Goal: Task Accomplishment & Management: Complete application form

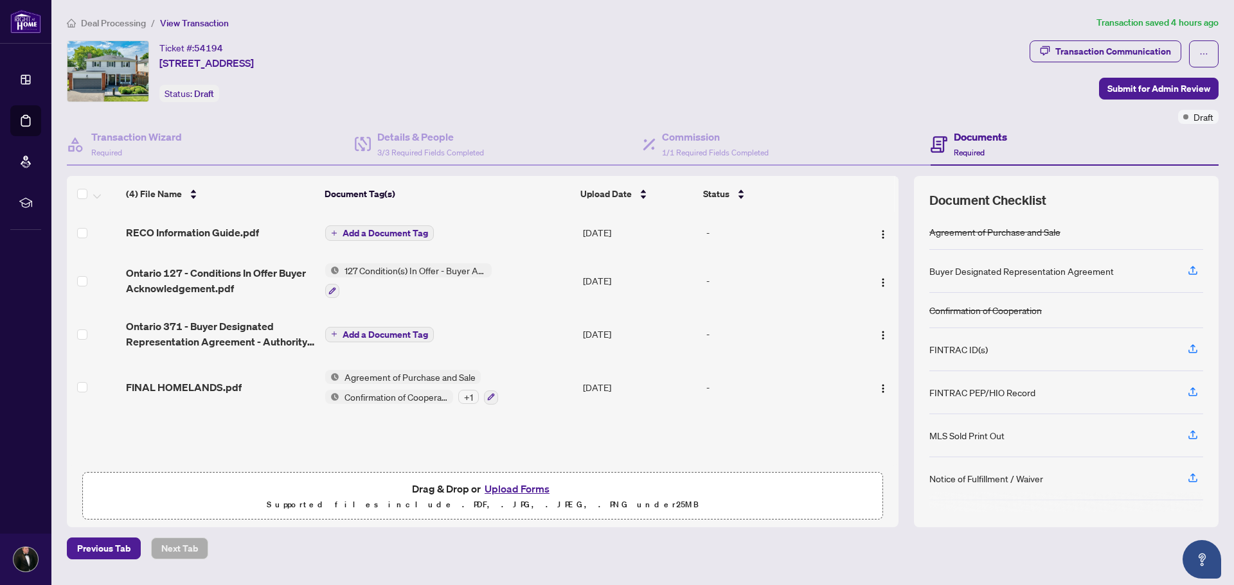
click at [372, 229] on span "Add a Document Tag" at bounding box center [384, 233] width 85 height 9
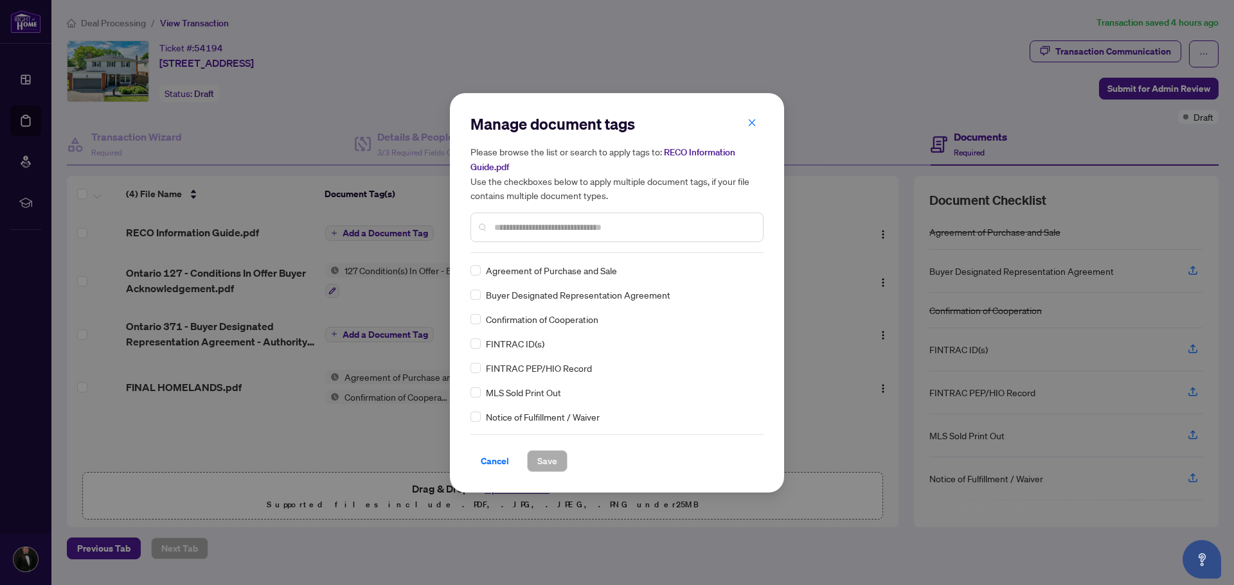
click at [517, 252] on div "Manage document tags Please browse the list or search to apply tags to: RECO In…" at bounding box center [616, 183] width 293 height 139
click at [579, 220] on input "text" at bounding box center [623, 227] width 258 height 14
type input "****"
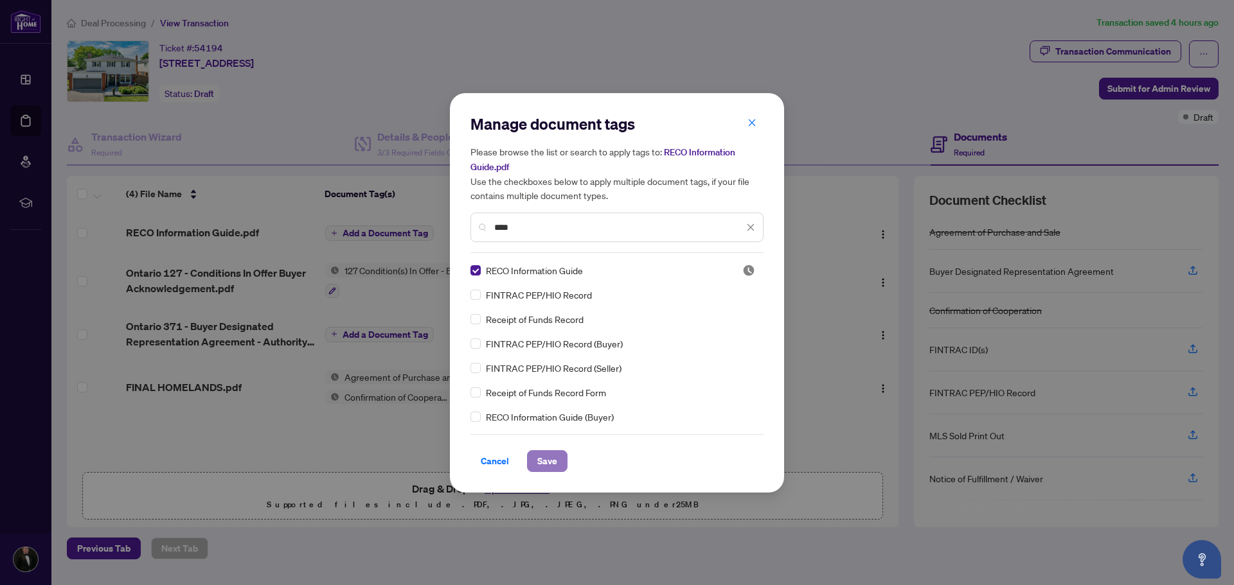
click at [549, 459] on span "Save" at bounding box center [547, 461] width 20 height 21
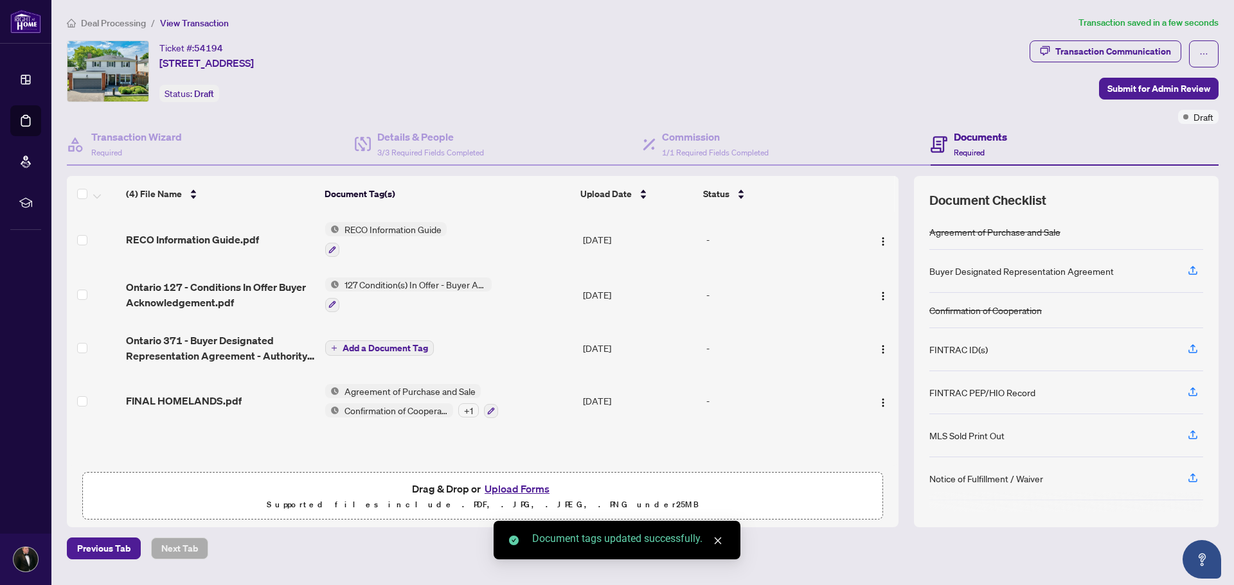
click at [368, 350] on span "Add a Document Tag" at bounding box center [384, 348] width 85 height 9
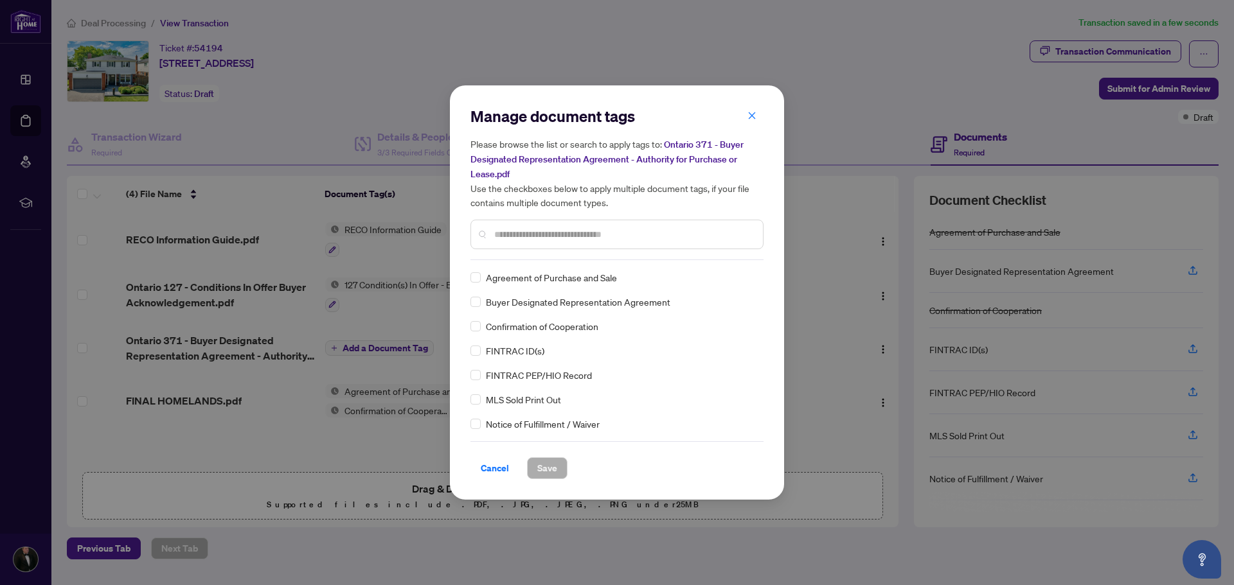
click at [512, 261] on div "Manage document tags Please browse the list or search to apply tags to: Ontario…" at bounding box center [616, 292] width 293 height 373
click at [517, 241] on div at bounding box center [616, 235] width 293 height 30
click at [520, 232] on input "text" at bounding box center [623, 234] width 258 height 14
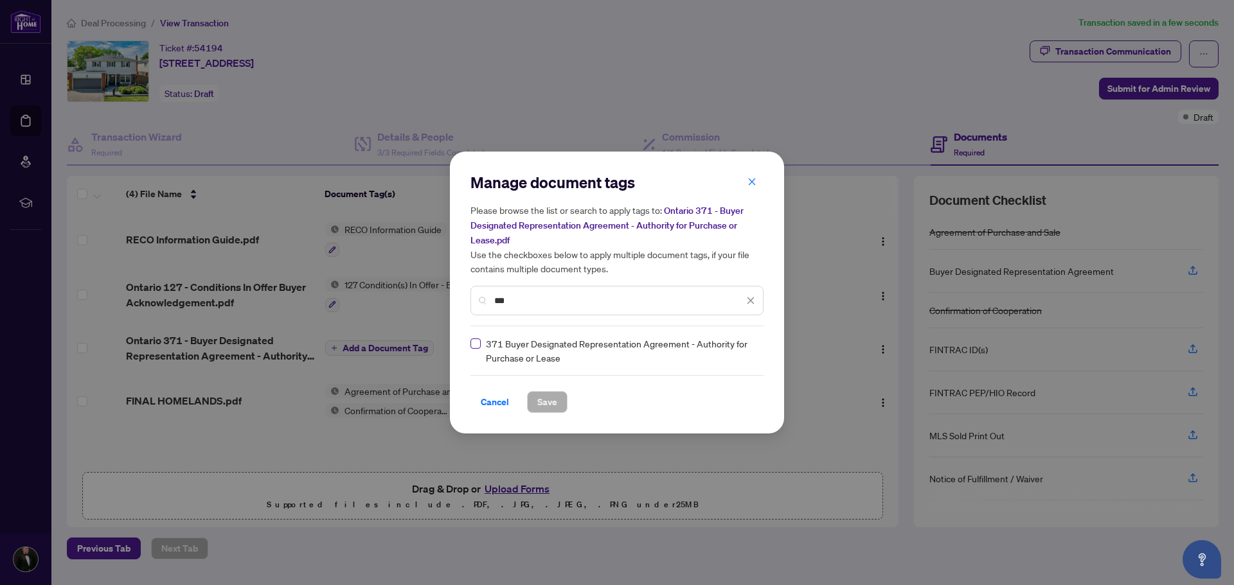
type input "***"
click at [546, 403] on span "Save" at bounding box center [547, 402] width 20 height 21
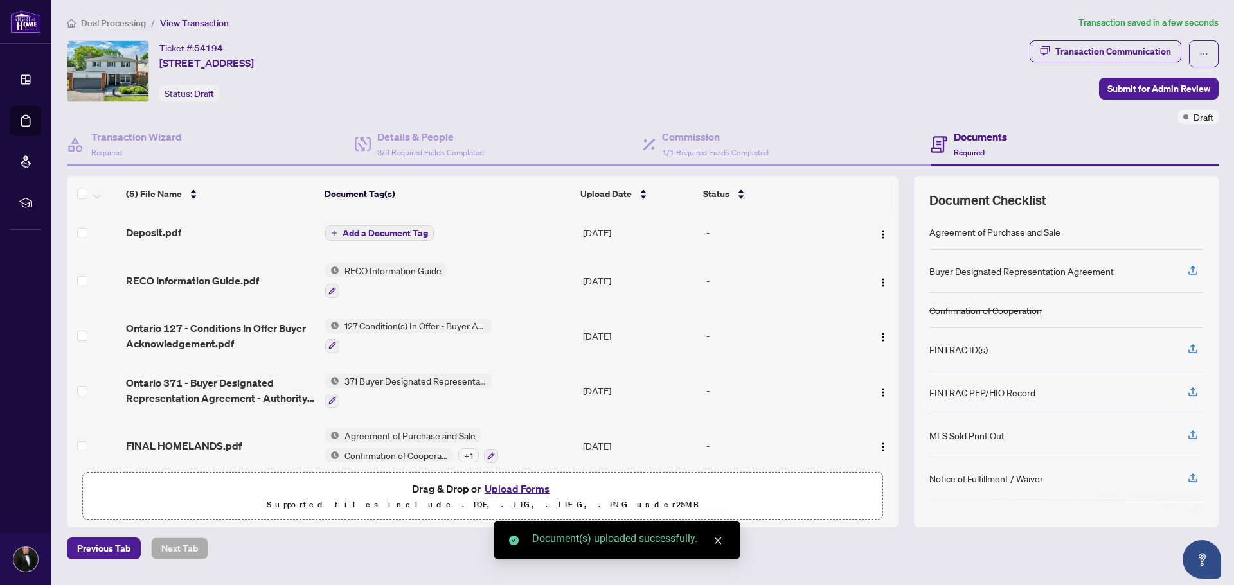
click at [405, 229] on span "Add a Document Tag" at bounding box center [384, 233] width 85 height 9
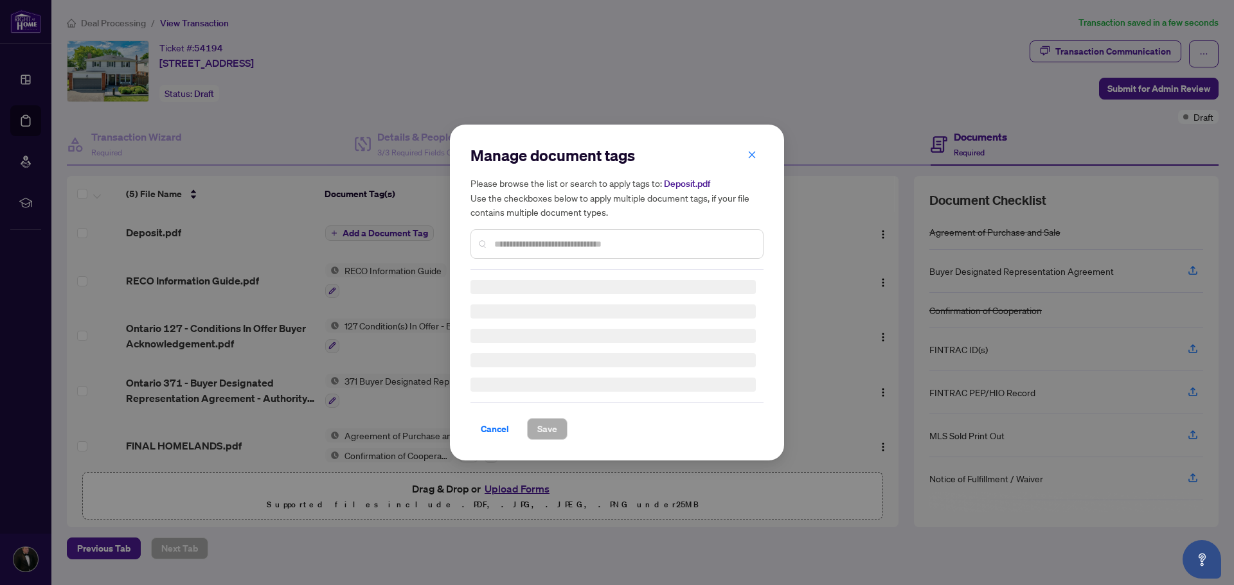
click at [504, 236] on div at bounding box center [616, 244] width 293 height 30
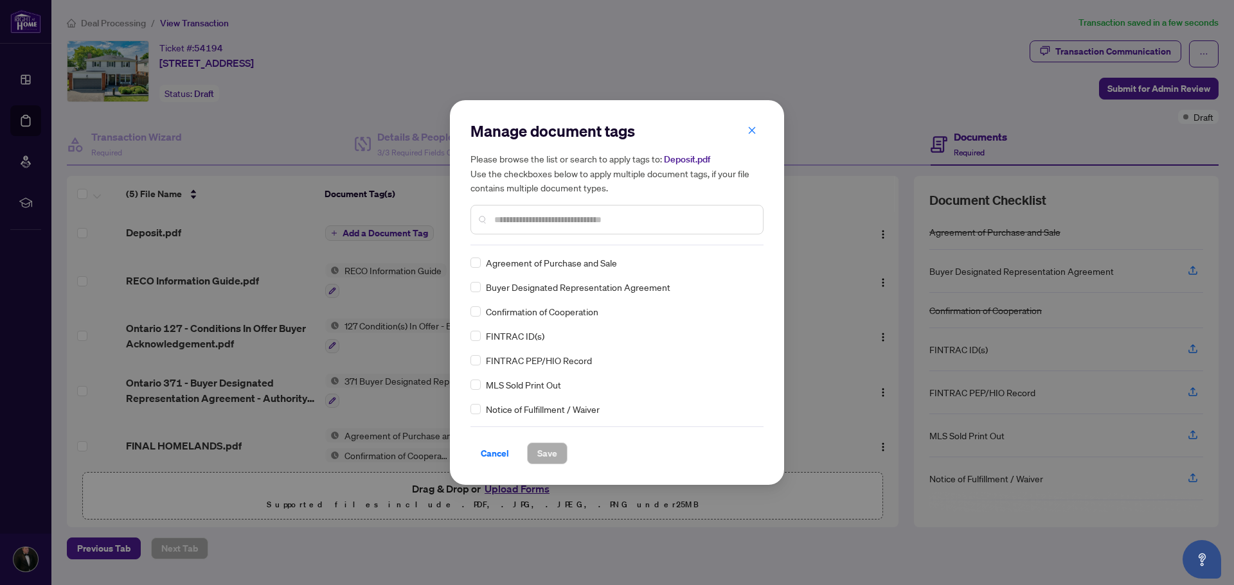
click at [520, 244] on div "Manage document tags Please browse the list or search to apply tags to: Deposit…" at bounding box center [616, 183] width 293 height 125
click at [531, 222] on input "text" at bounding box center [623, 220] width 258 height 14
type input "*******"
click at [555, 456] on span "Save" at bounding box center [547, 453] width 20 height 21
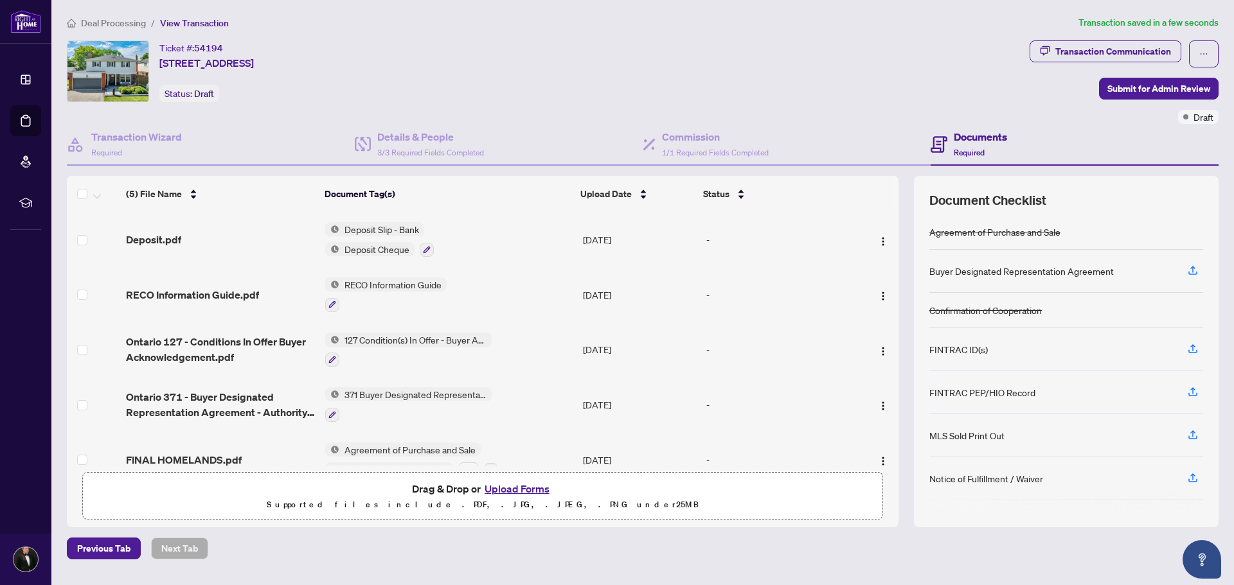
click at [382, 395] on span "371 Buyer Designated Representation Agreement - Authority for Purchase or Lease" at bounding box center [415, 394] width 152 height 14
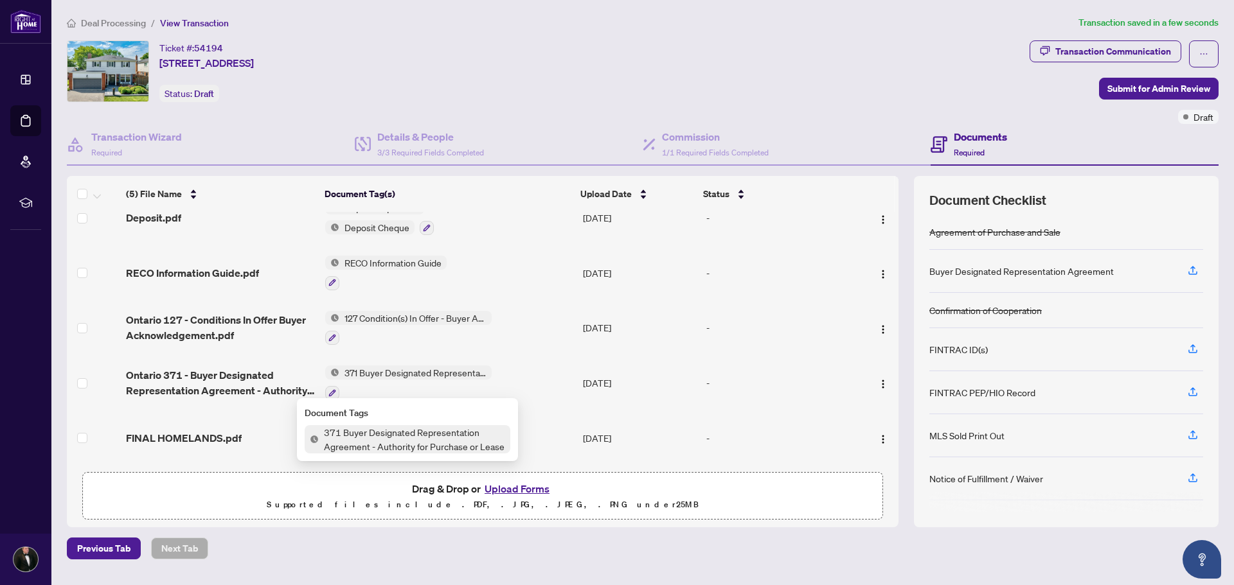
click at [645, 544] on div "Previous Tab Next Tab" at bounding box center [642, 549] width 1151 height 22
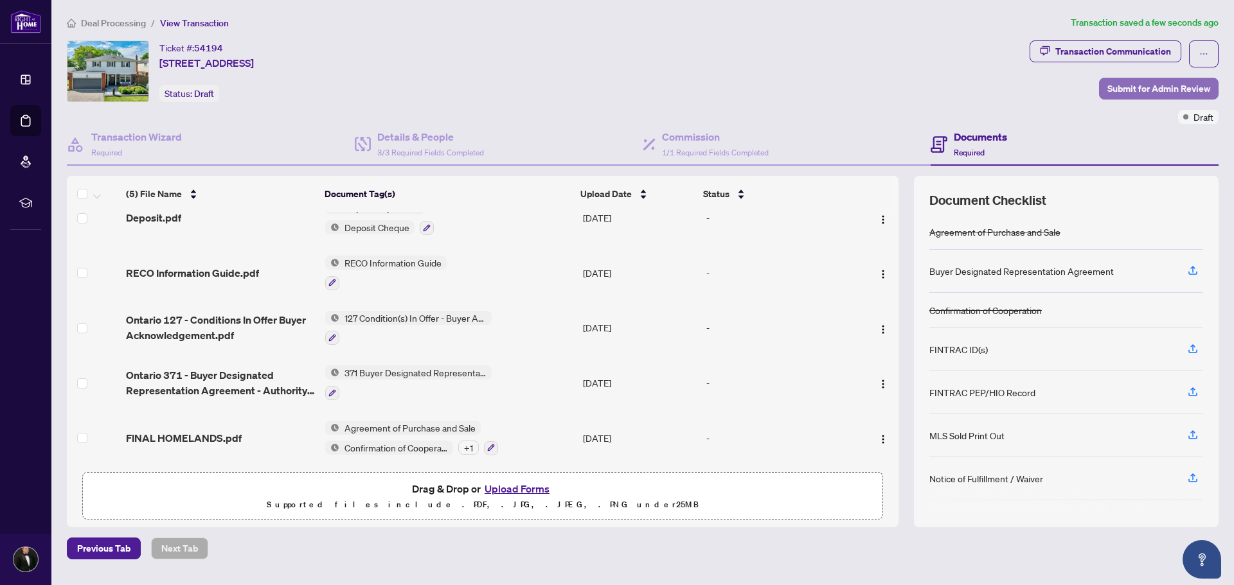
click at [1163, 85] on span "Submit for Admin Review" at bounding box center [1158, 88] width 103 height 21
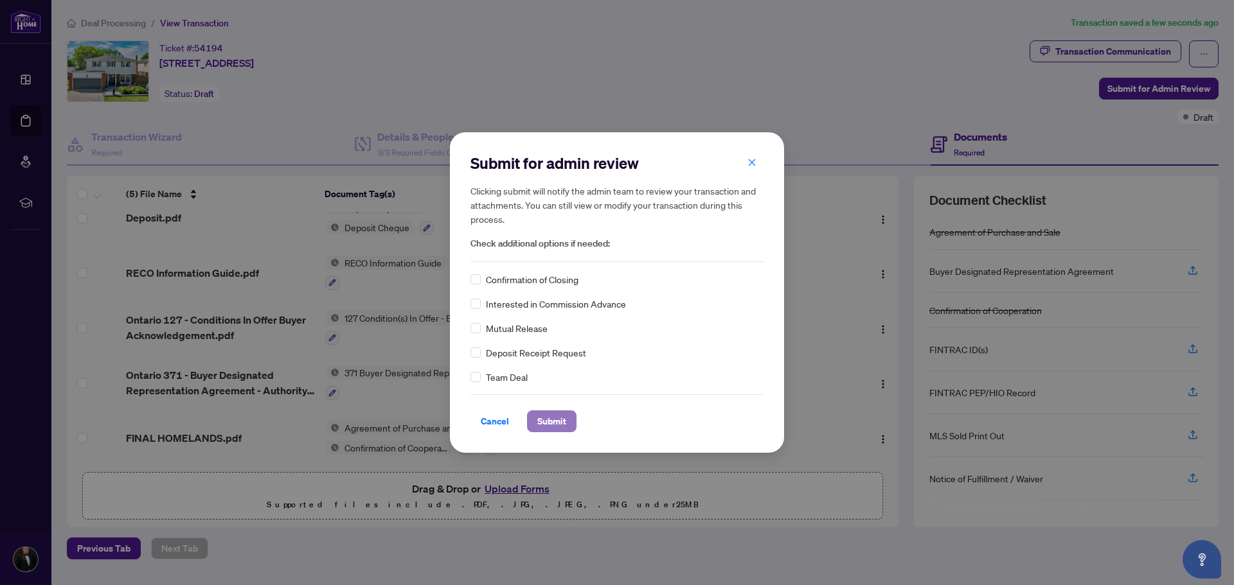
click at [547, 428] on span "Submit" at bounding box center [551, 421] width 29 height 21
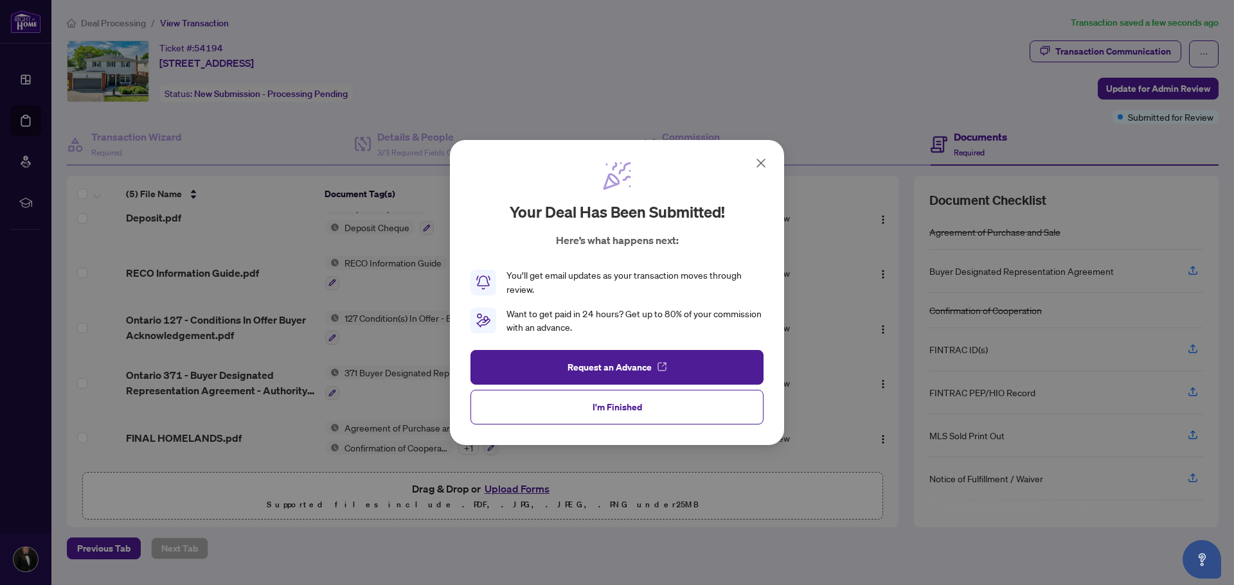
click at [643, 411] on button "I'm Finished" at bounding box center [616, 407] width 293 height 35
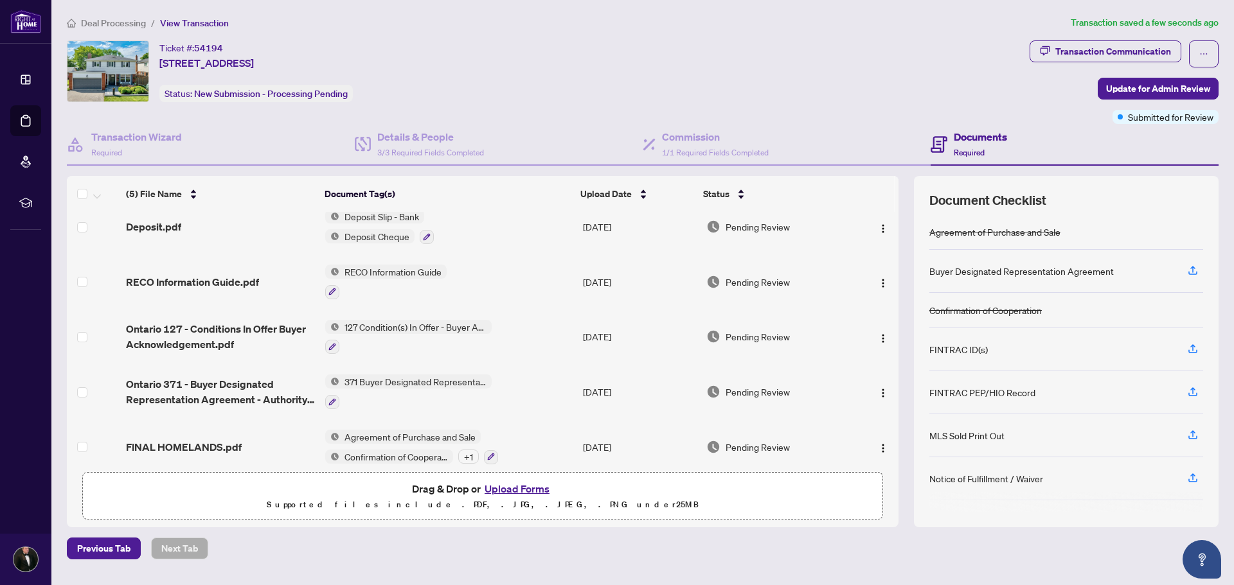
scroll to position [24, 0]
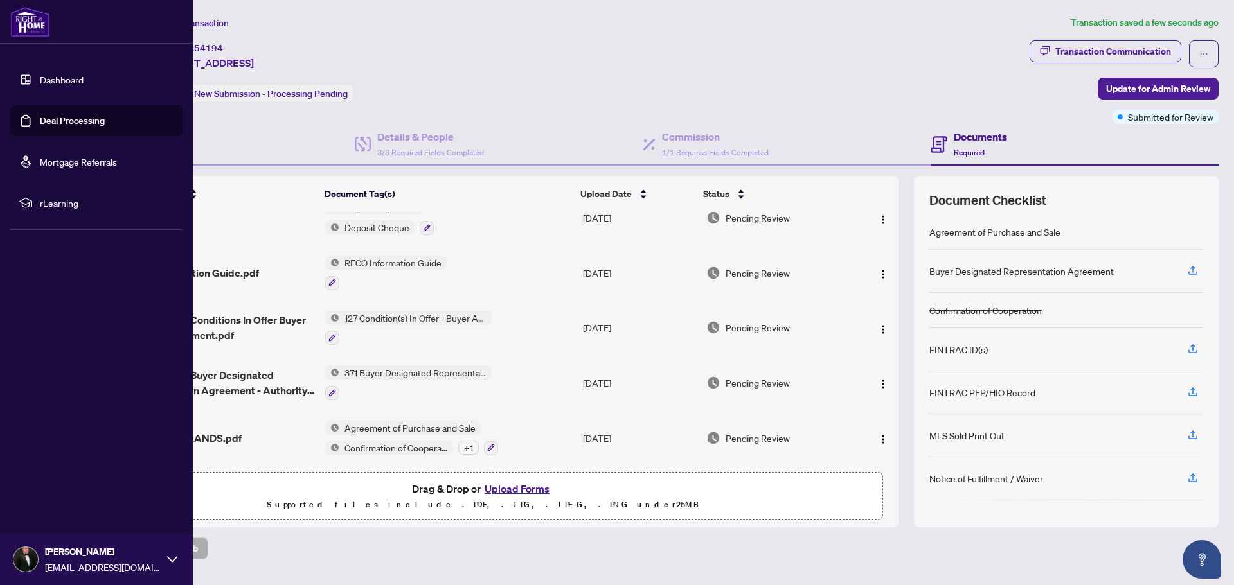
click at [40, 80] on link "Dashboard" at bounding box center [62, 80] width 44 height 12
